Goal: Find specific page/section

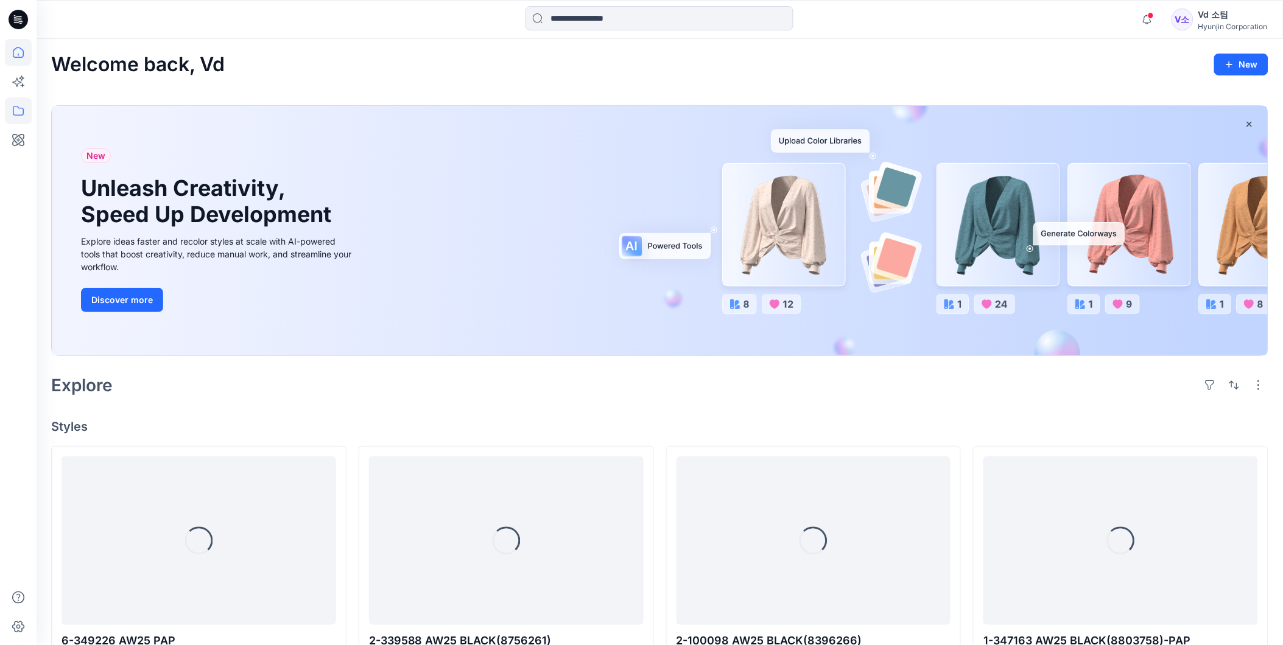
click at [21, 110] on icon at bounding box center [18, 110] width 27 height 27
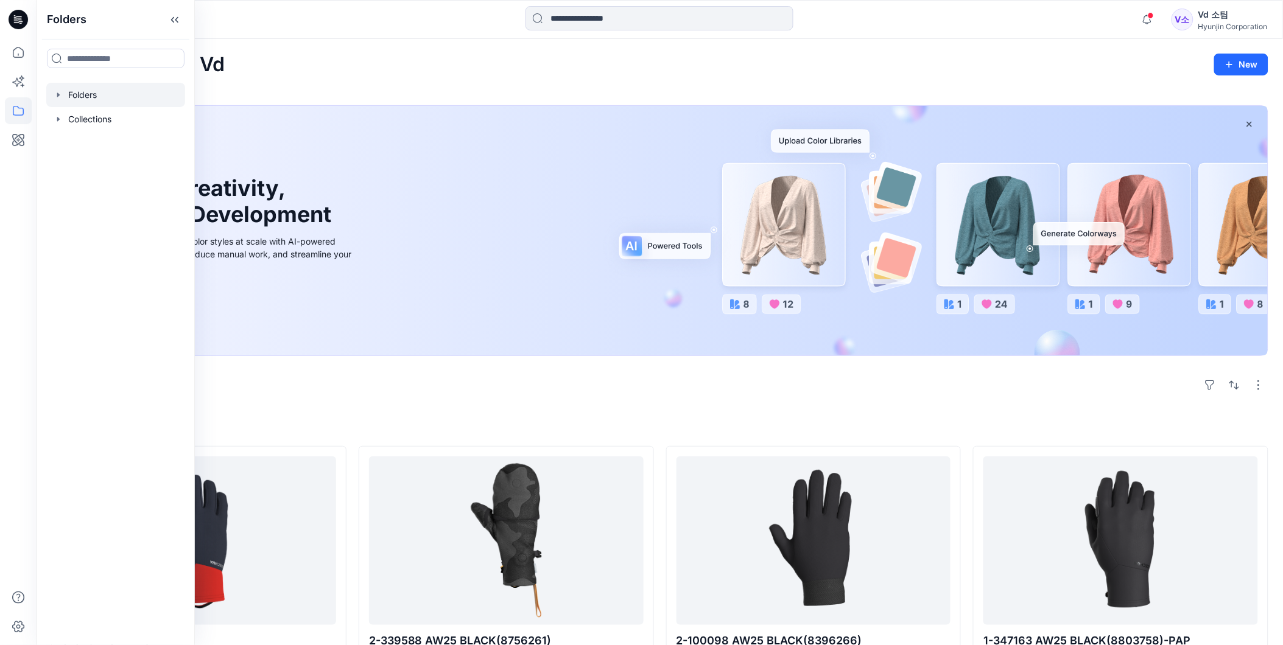
click at [85, 93] on div at bounding box center [115, 95] width 139 height 24
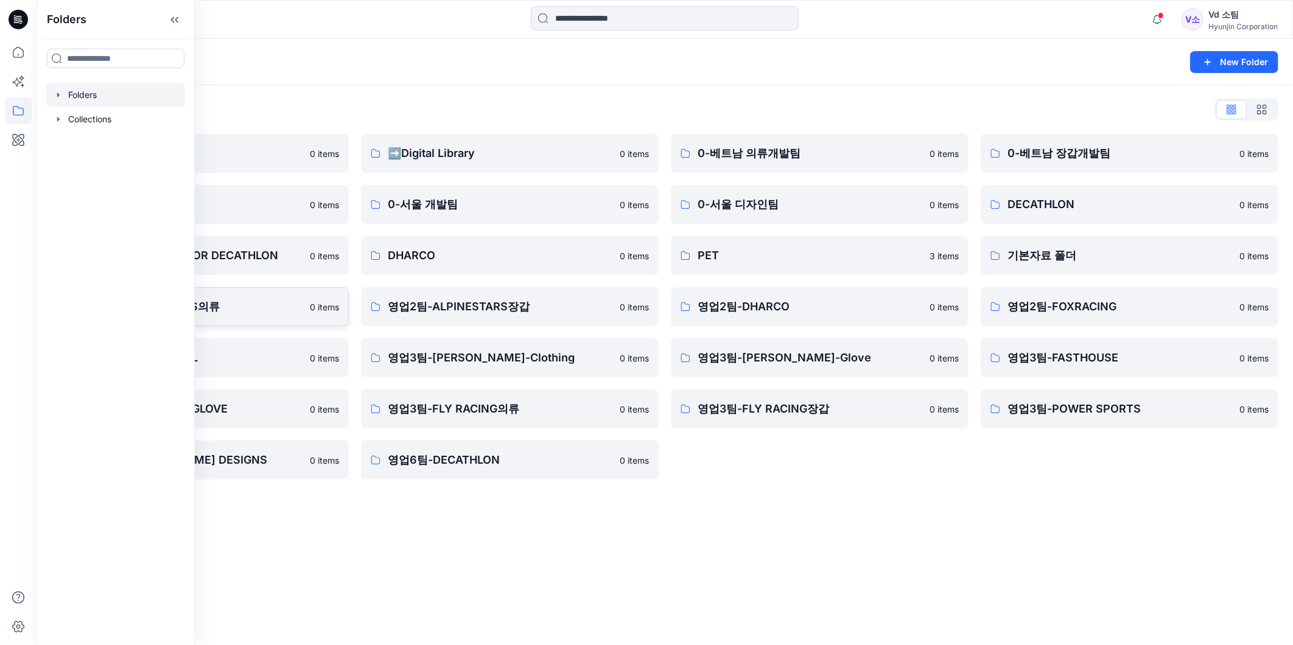
click at [239, 312] on p "영업2팀-ALPINESTARS의류" at bounding box center [190, 306] width 225 height 17
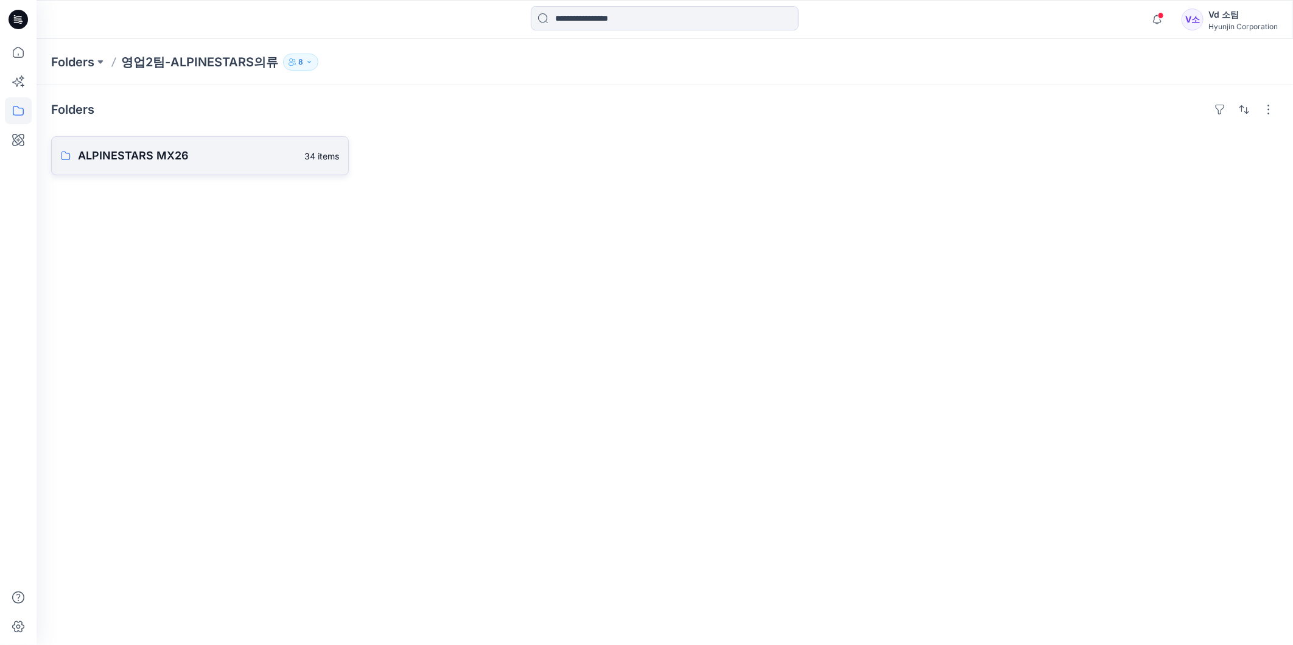
click at [295, 164] on link "ALPINESTARS MX26 34 items" at bounding box center [200, 155] width 298 height 39
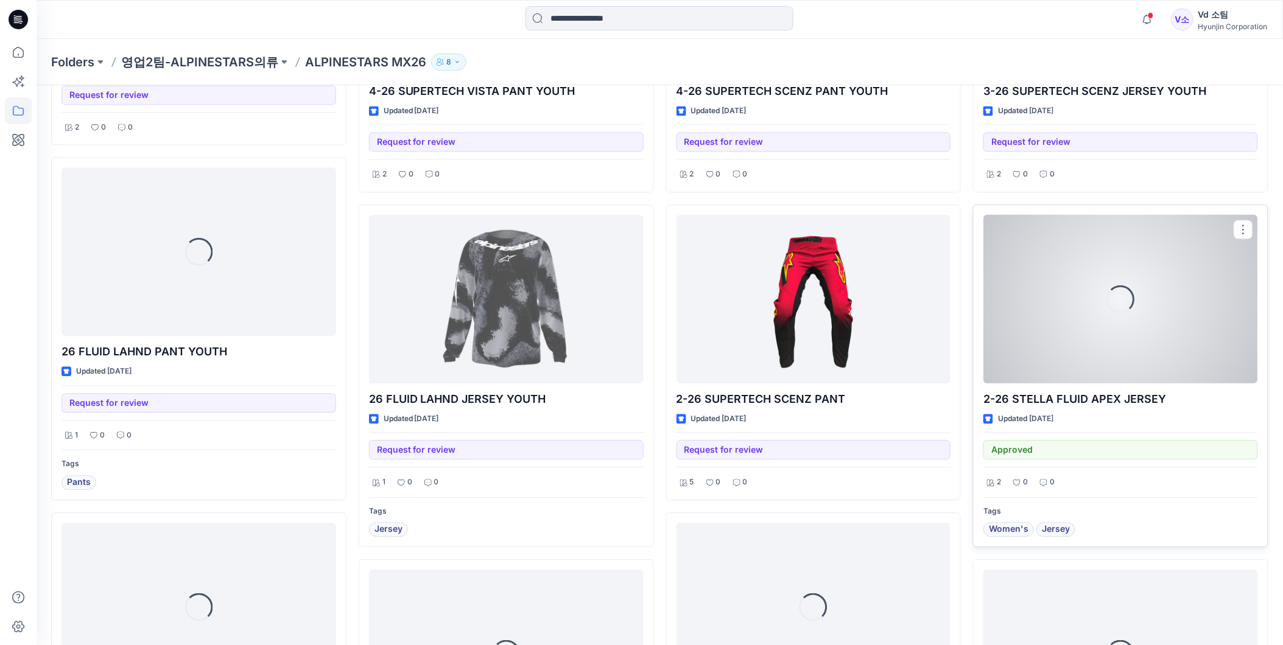
scroll to position [983, 0]
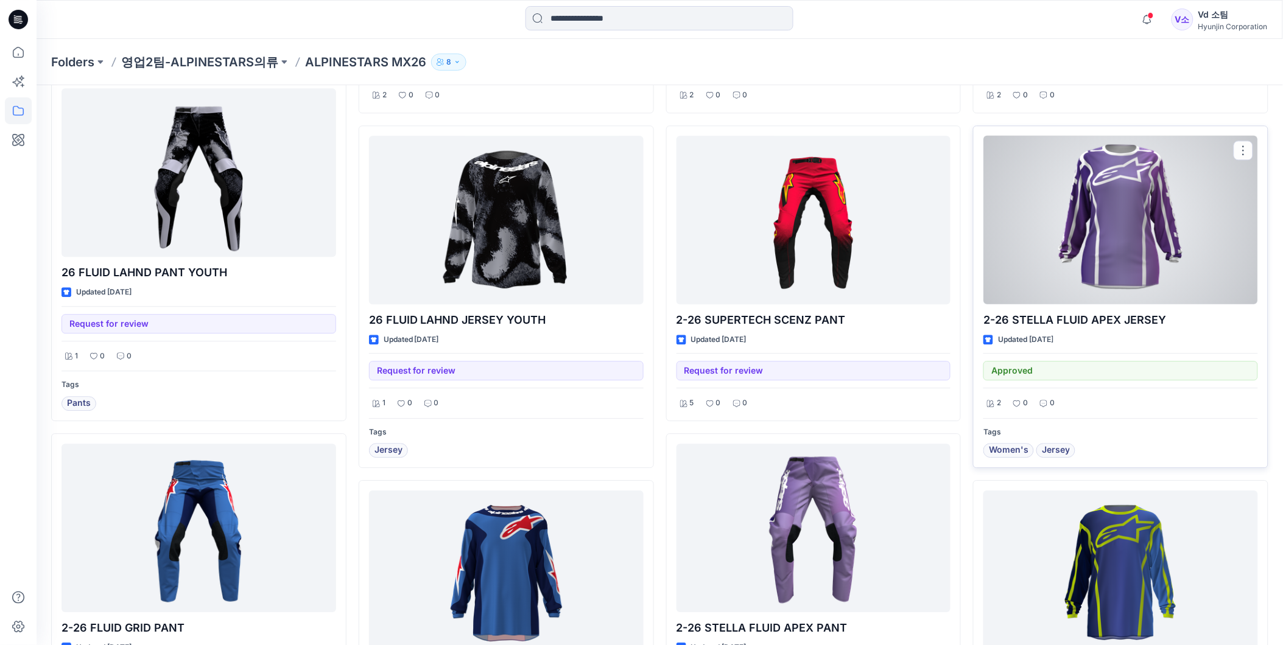
click at [1060, 211] on div at bounding box center [1120, 220] width 275 height 169
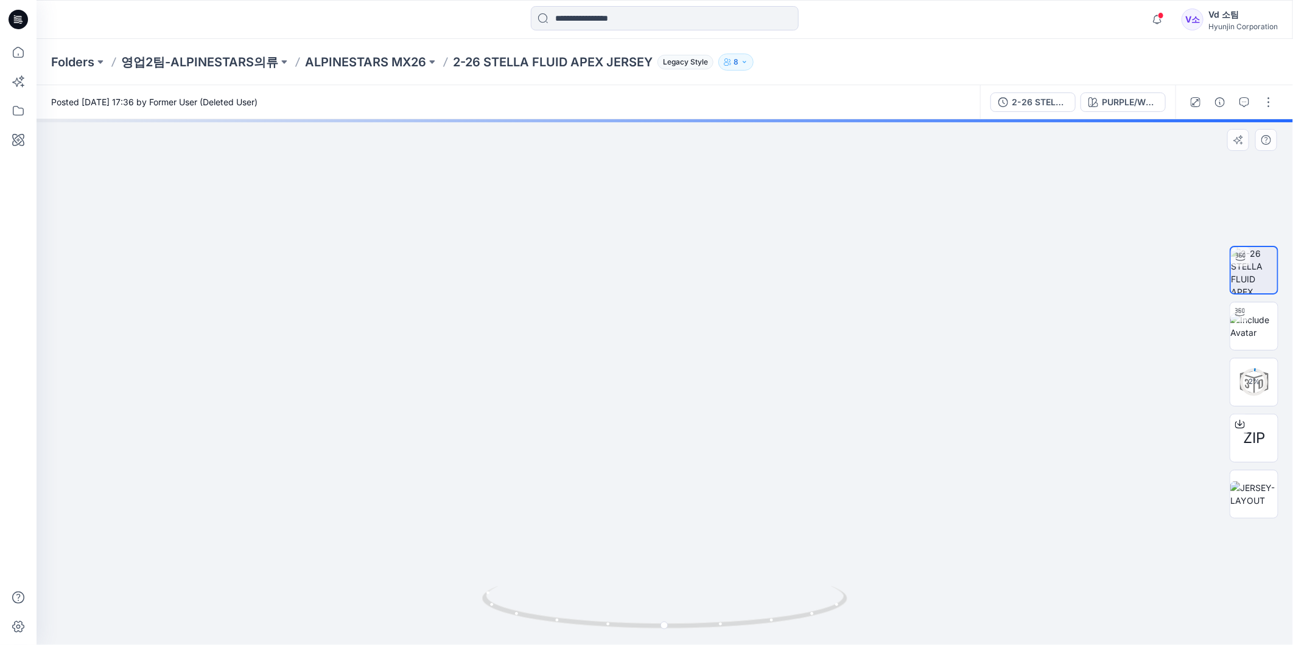
drag, startPoint x: 662, startPoint y: 195, endPoint x: 651, endPoint y: 304, distance: 110.1
click at [651, 304] on img at bounding box center [665, 372] width 446 height 545
